Goal: Information Seeking & Learning: Learn about a topic

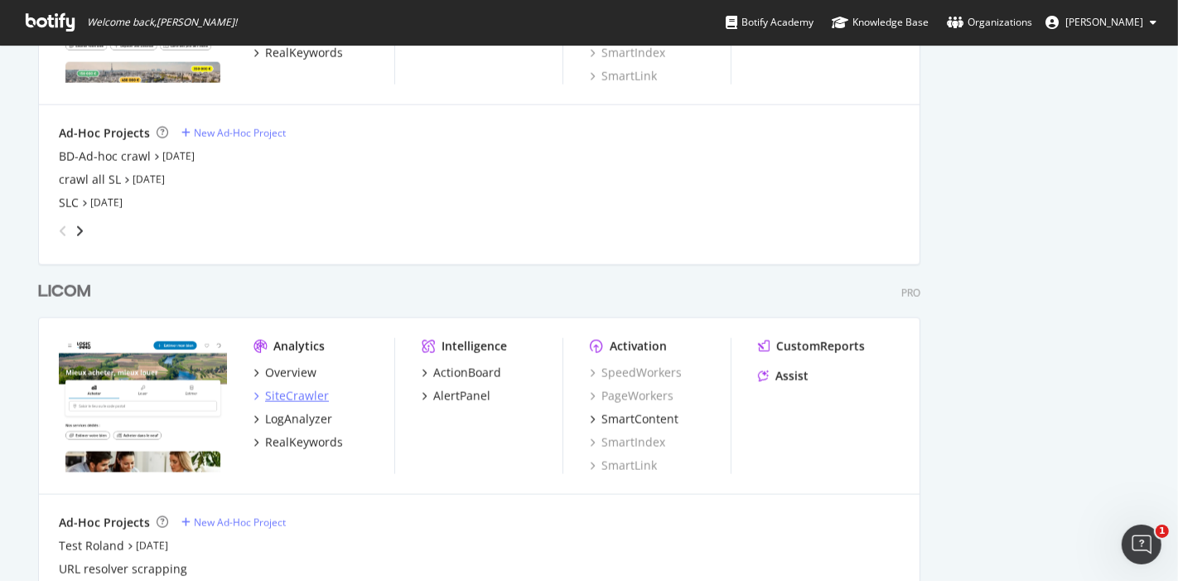
click at [286, 394] on div "SiteCrawler" at bounding box center [297, 396] width 64 height 17
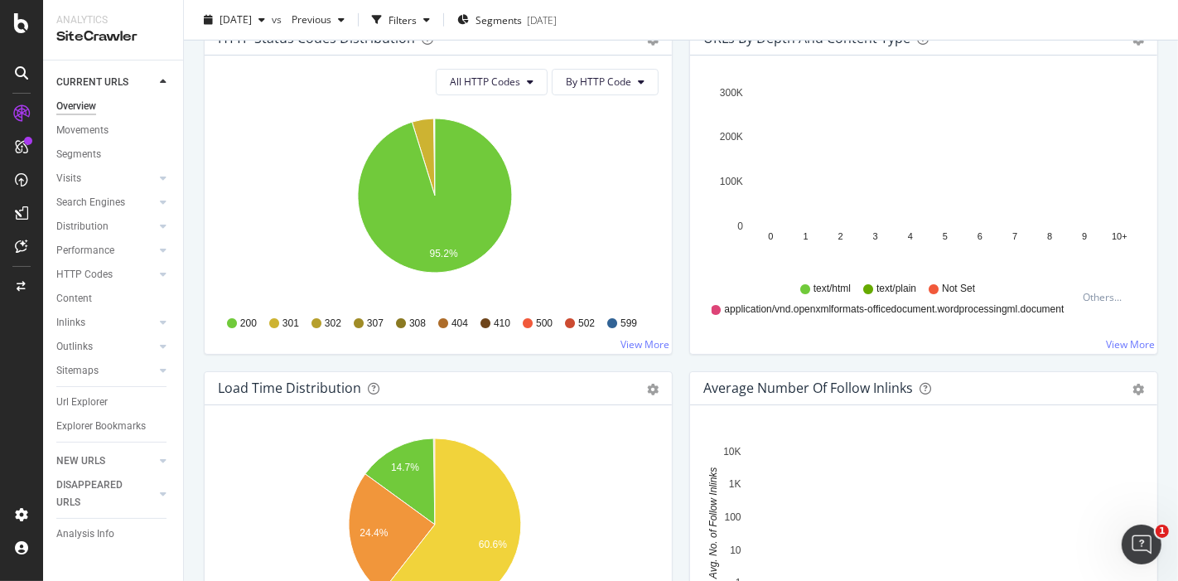
scroll to position [911, 0]
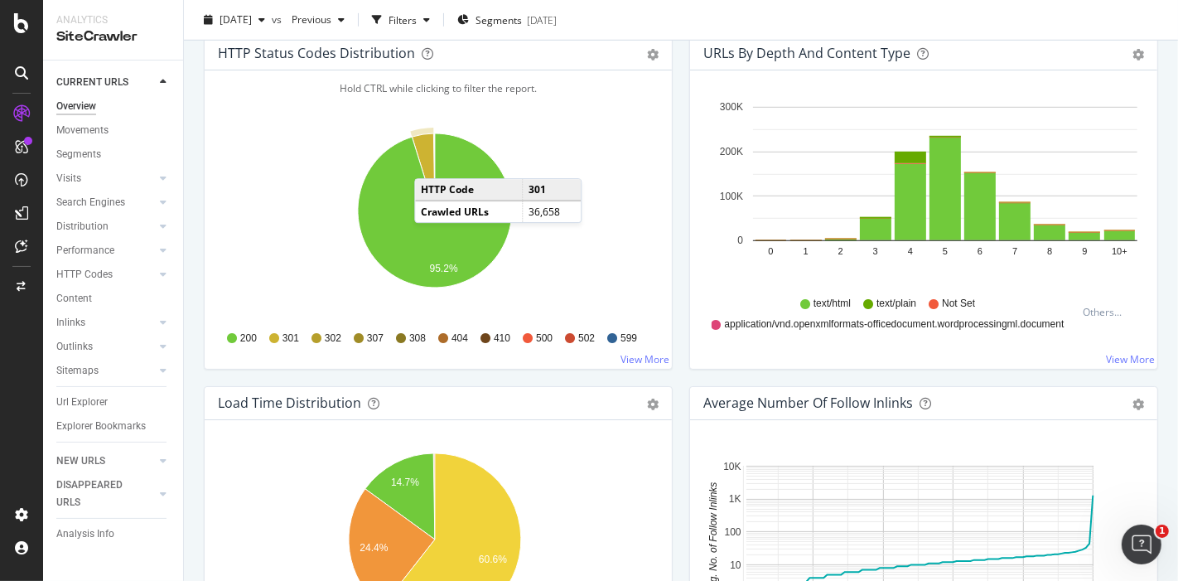
click at [431, 160] on icon "A chart." at bounding box center [423, 171] width 23 height 77
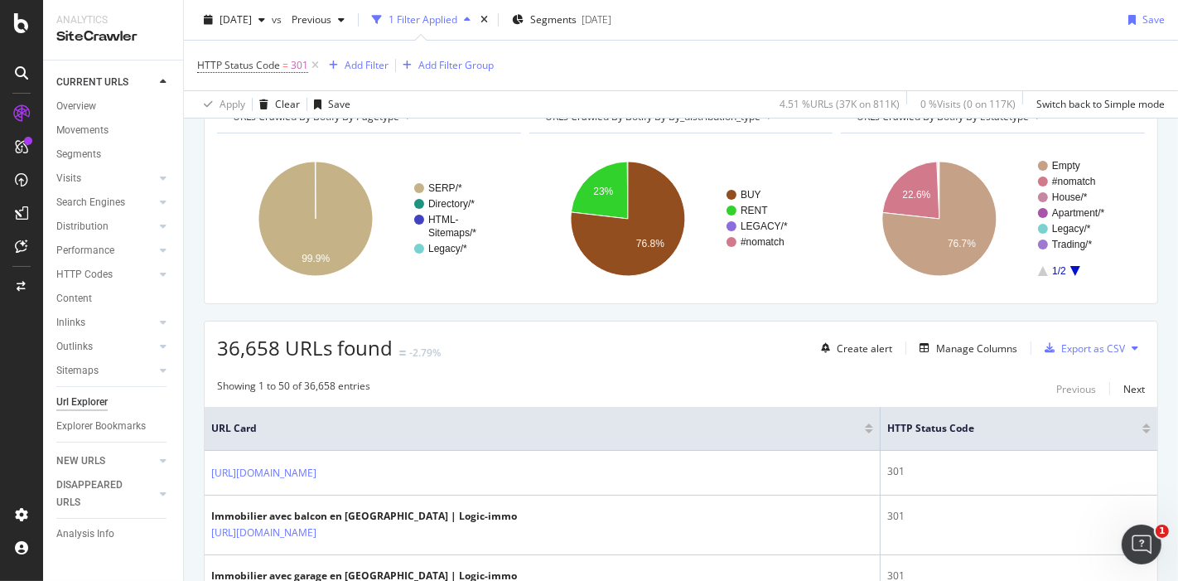
scroll to position [100, 0]
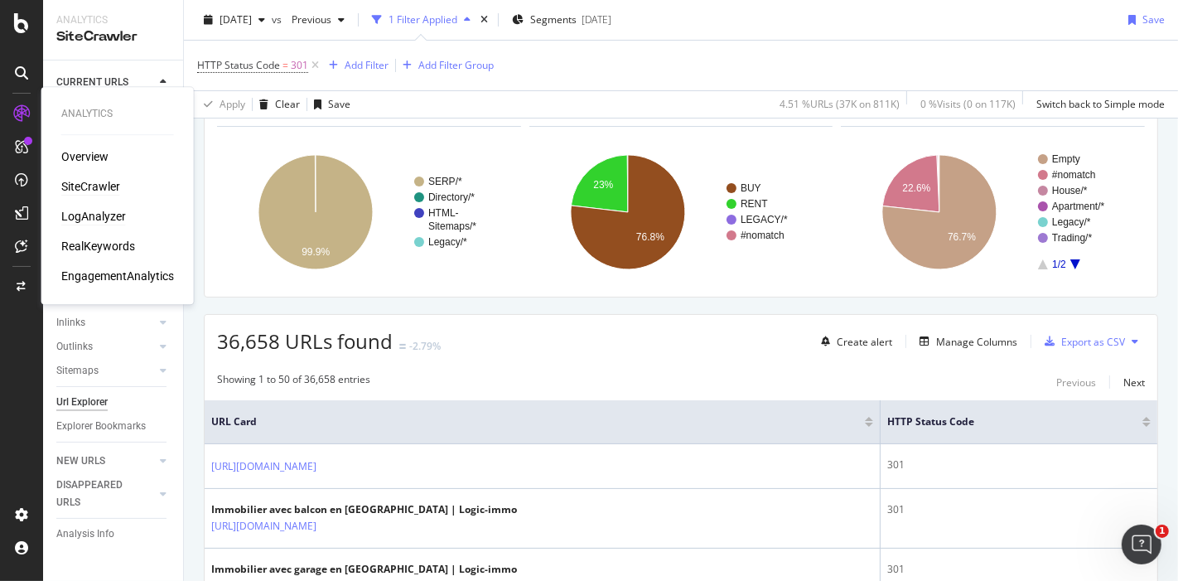
click at [104, 214] on div "LogAnalyzer" at bounding box center [93, 216] width 65 height 17
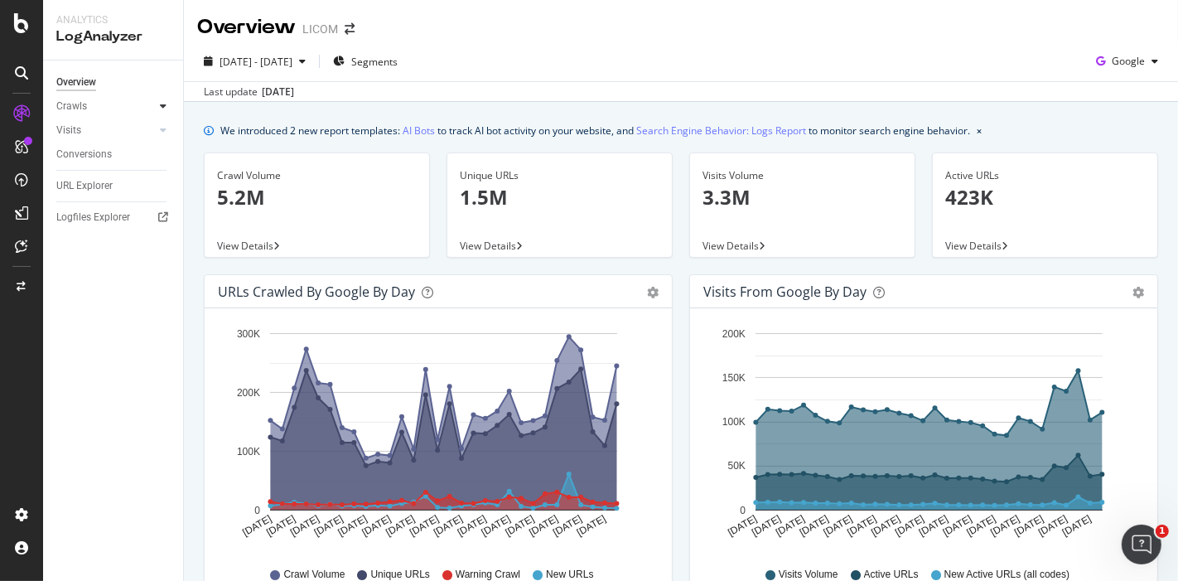
click at [166, 105] on icon at bounding box center [163, 106] width 7 height 10
click at [101, 192] on div "HTTP Codes" at bounding box center [92, 195] width 56 height 17
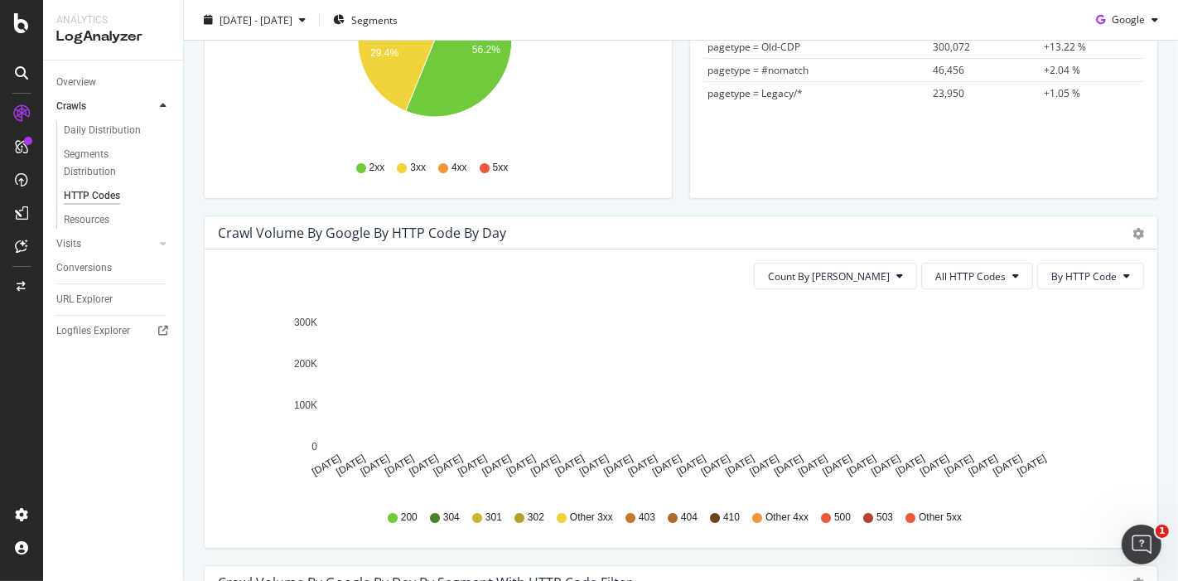
scroll to position [376, 0]
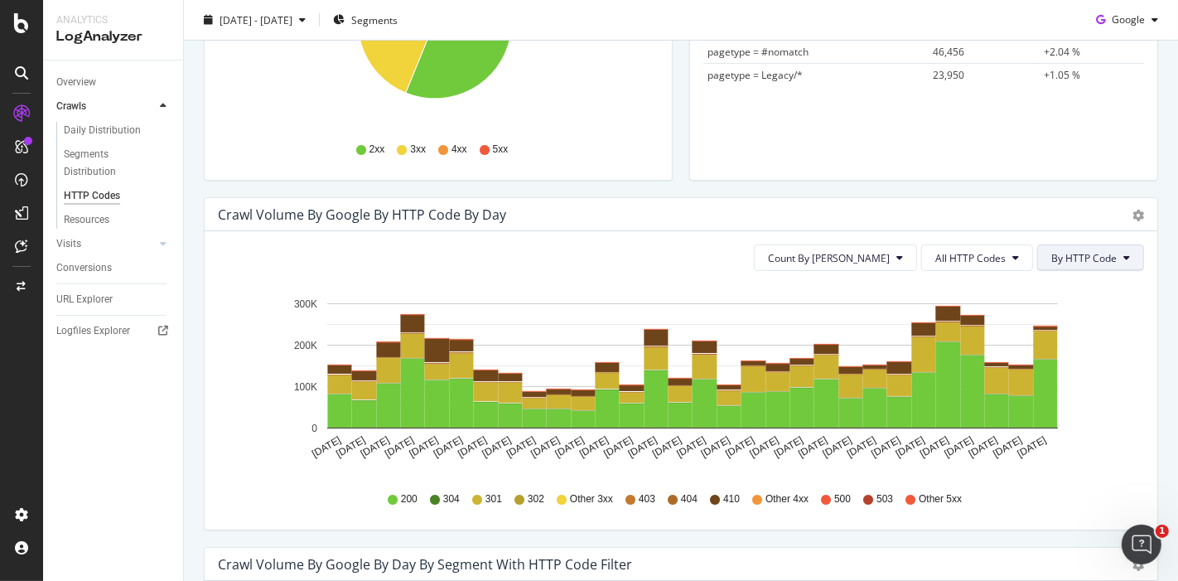
click at [1077, 256] on span "By HTTP Code" at bounding box center [1083, 258] width 65 height 14
click at [971, 260] on span "All HTTP Codes" at bounding box center [970, 258] width 70 height 14
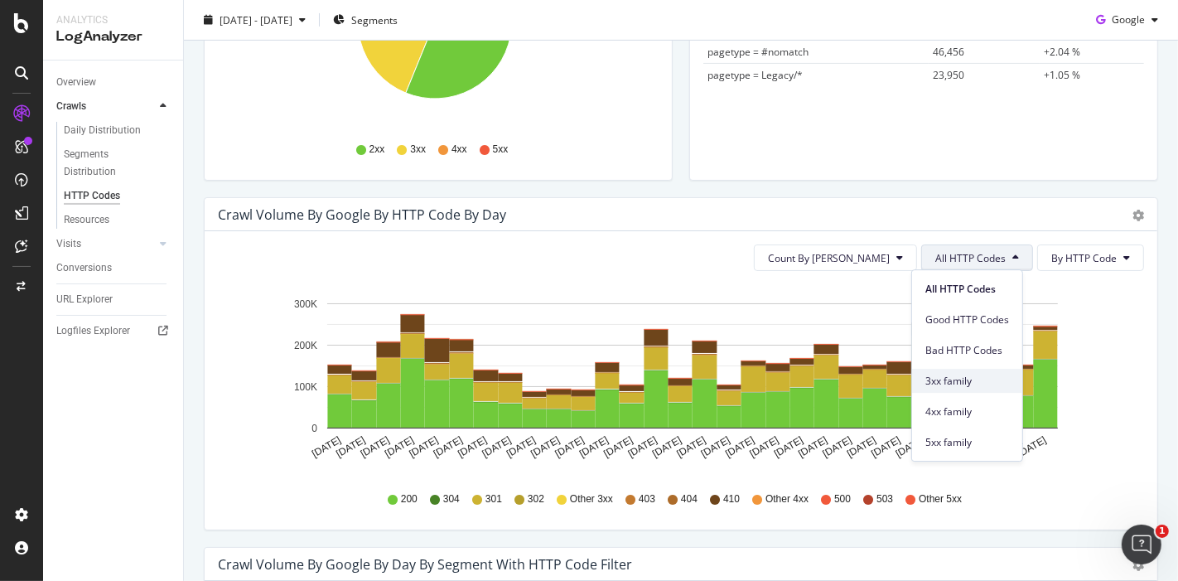
click at [959, 378] on span "3xx family" at bounding box center [967, 381] width 84 height 15
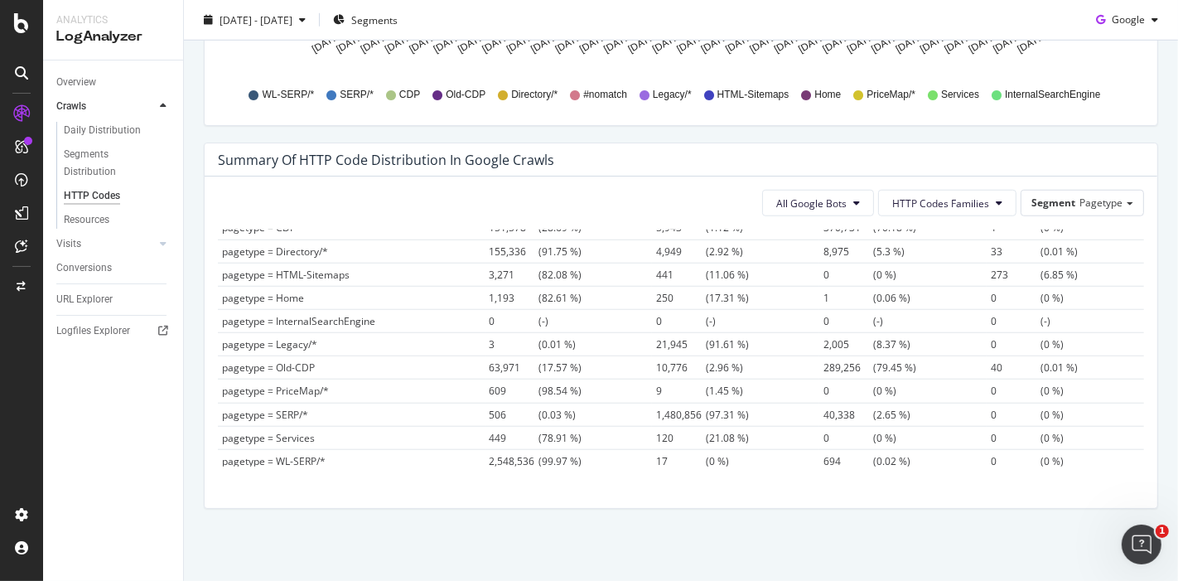
scroll to position [0, 0]
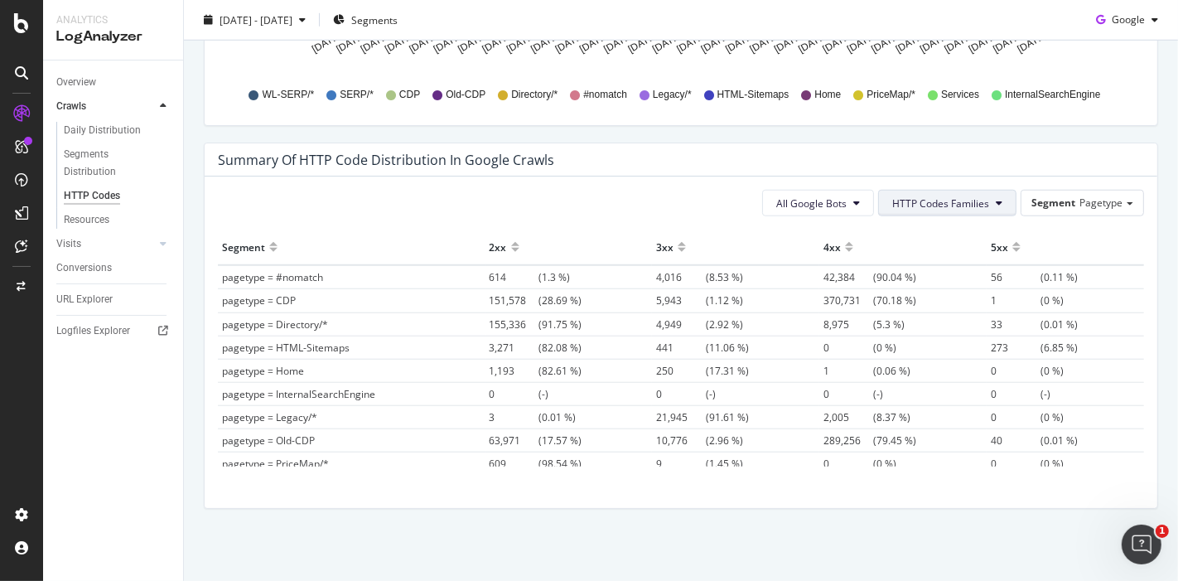
click at [940, 201] on span "HTTP Codes Families" at bounding box center [940, 203] width 97 height 14
click at [923, 298] on span "3xx Family" at bounding box center [930, 295] width 97 height 15
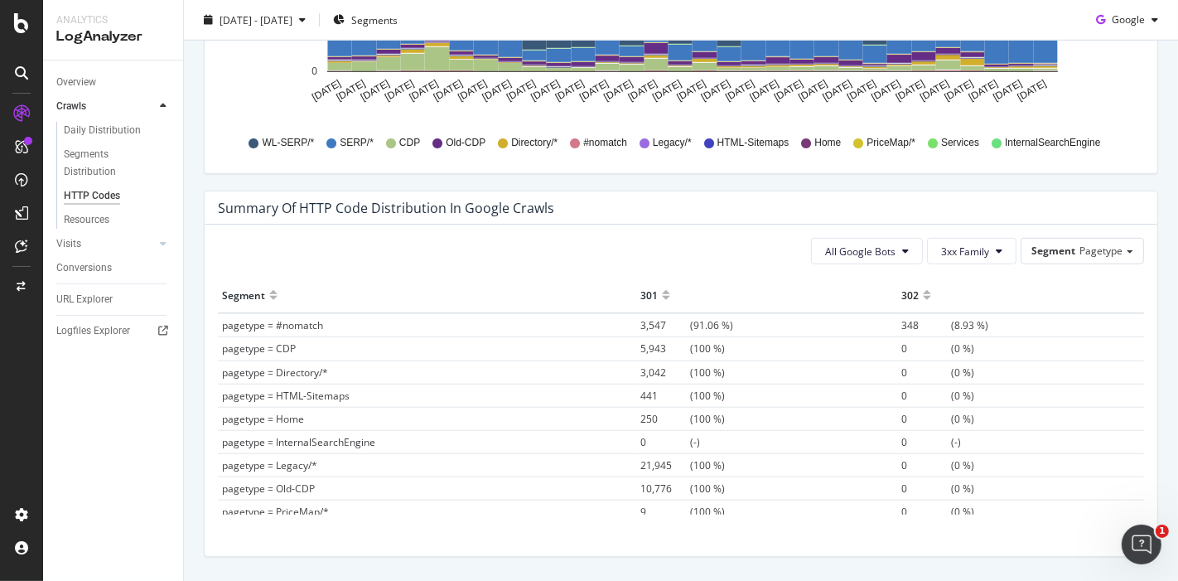
scroll to position [1080, 0]
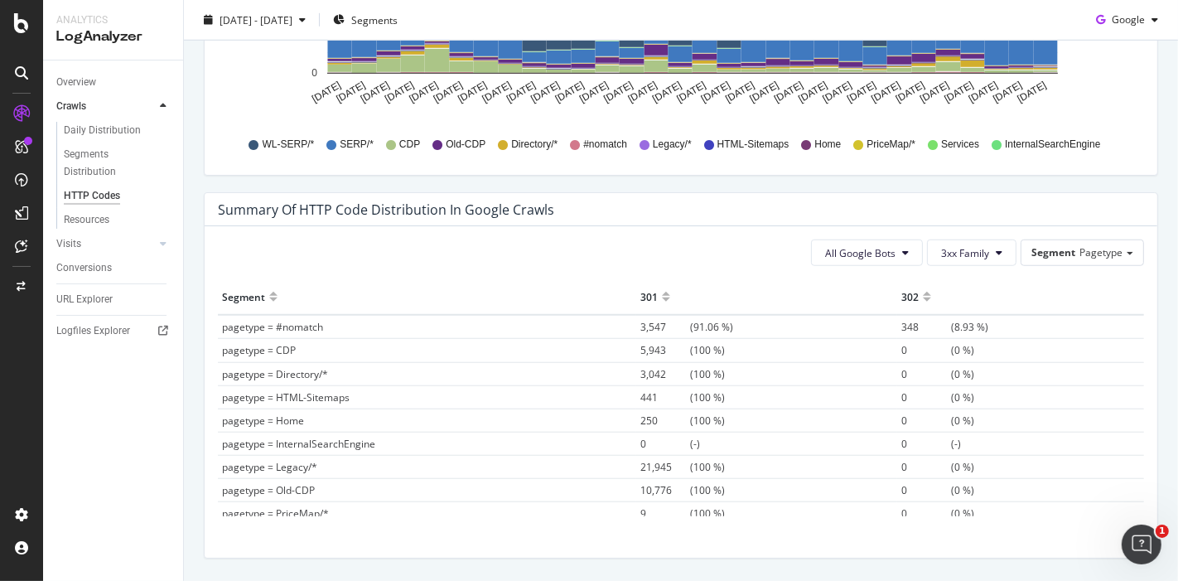
click at [662, 290] on div at bounding box center [666, 289] width 8 height 12
click at [662, 297] on div at bounding box center [666, 303] width 8 height 12
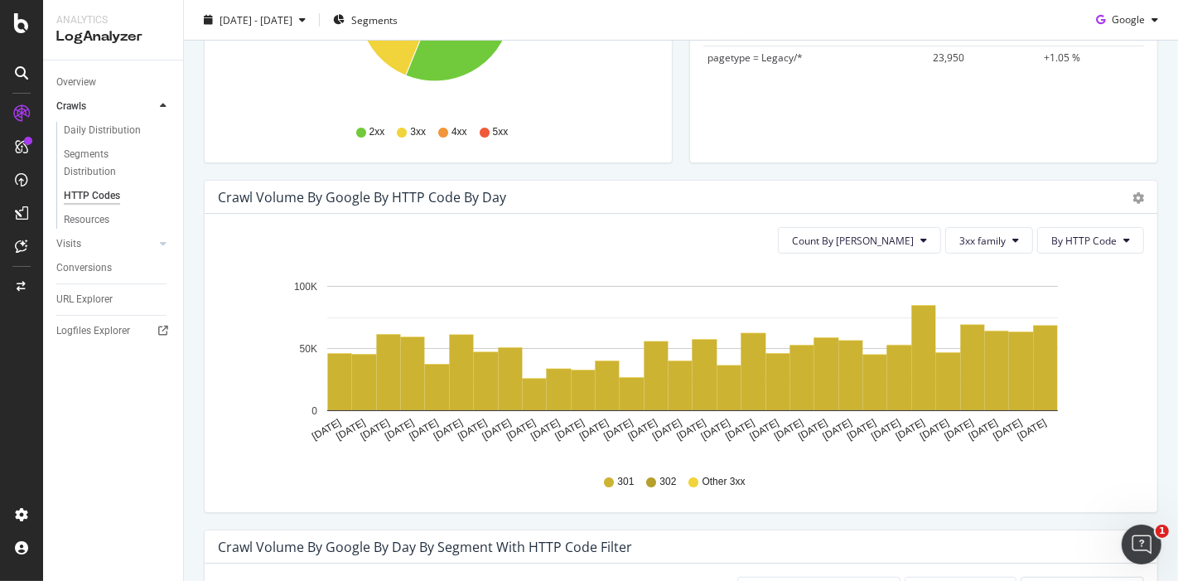
scroll to position [181, 0]
